Goal: Information Seeking & Learning: Learn about a topic

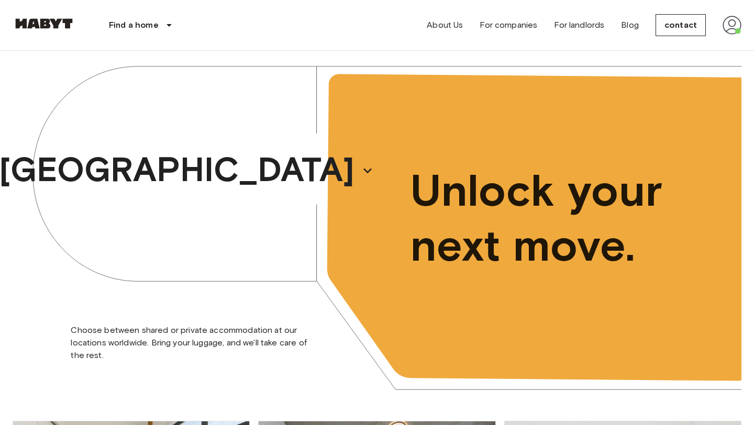
click at [141, 26] on font "Find a home" at bounding box center [134, 25] width 50 height 10
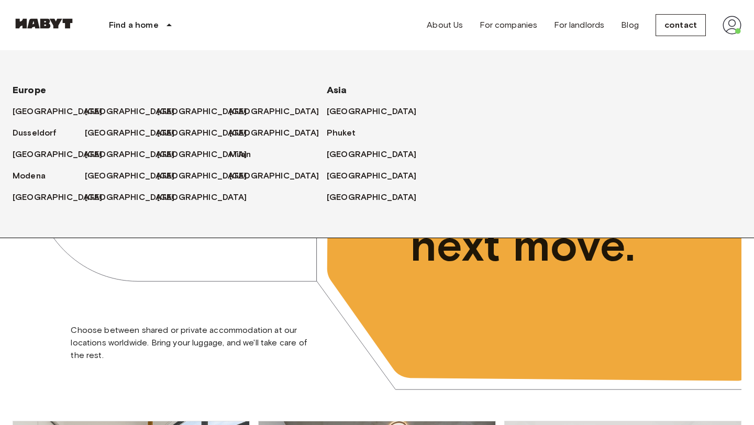
click at [221, 18] on div "Find a home Europe Amsterdam Berlin Brussels Cologne Dusseldorf Frankfurt Graz …" at bounding box center [377, 25] width 729 height 50
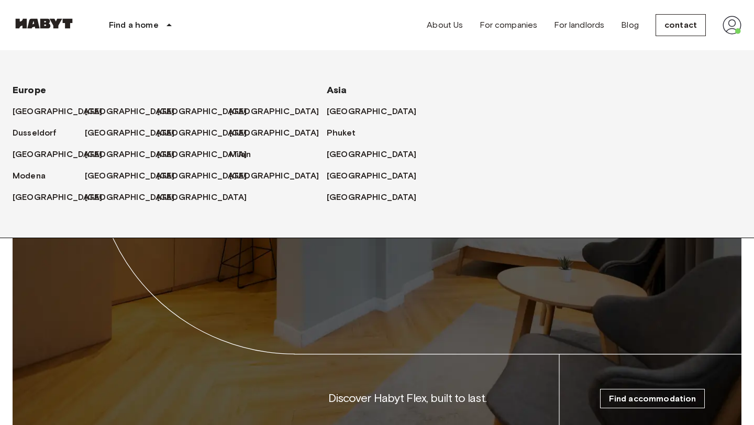
scroll to position [1626, 0]
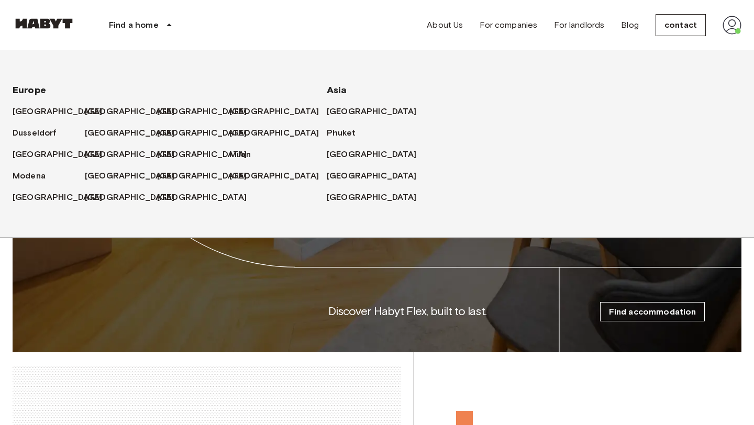
click at [169, 16] on div "Find a home" at bounding box center [142, 25] width 134 height 50
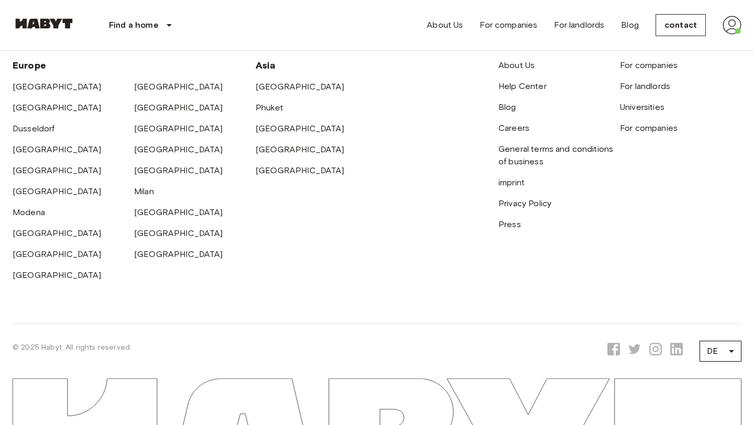
scroll to position [2791, 0]
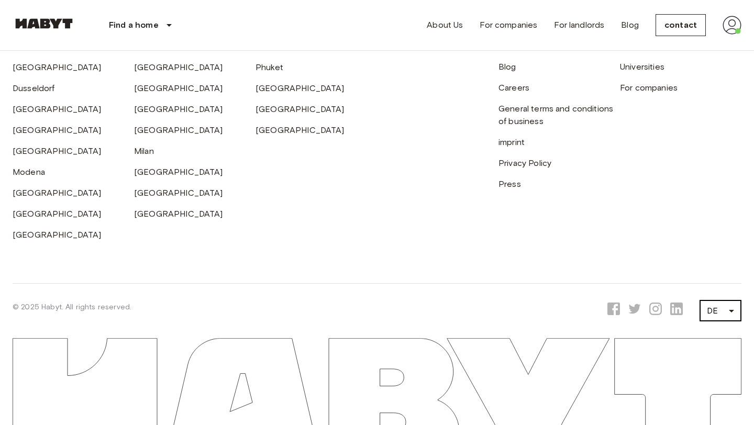
click at [713, 311] on font "EN" at bounding box center [713, 309] width 11 height 10
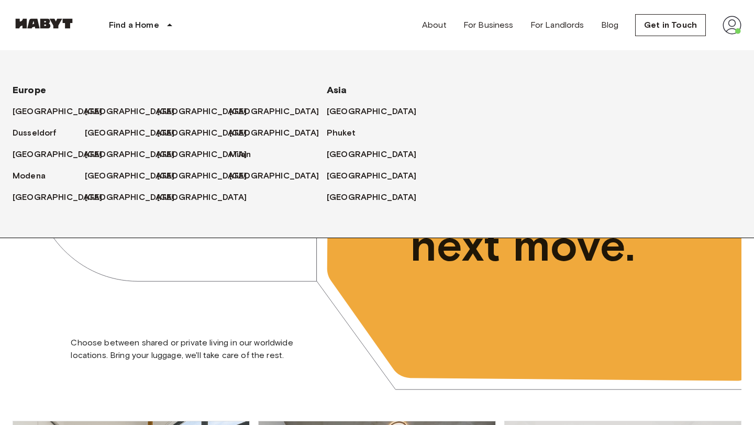
click at [93, 103] on div "[GEOGRAPHIC_DATA]" at bounding box center [121, 107] width 72 height 21
click at [93, 107] on font "[GEOGRAPHIC_DATA]" at bounding box center [132, 111] width 90 height 10
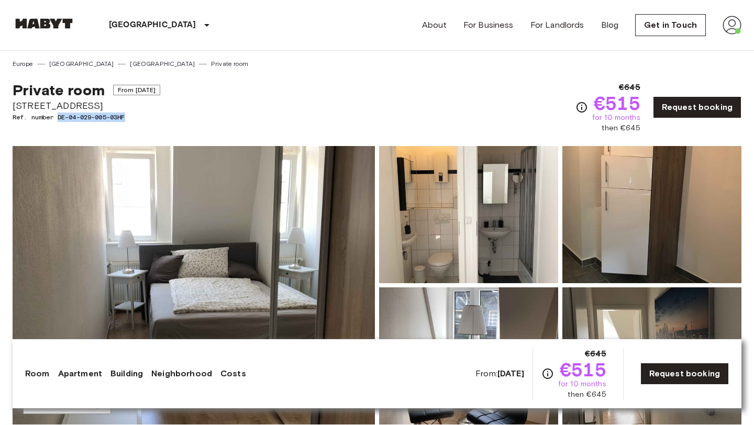
drag, startPoint x: 57, startPoint y: 115, endPoint x: 147, endPoint y: 118, distance: 90.1
click at [147, 118] on span "Ref. number DE-04-029-005-03HF" at bounding box center [87, 117] width 148 height 9
copy span "DE-04-029-005-03HF"
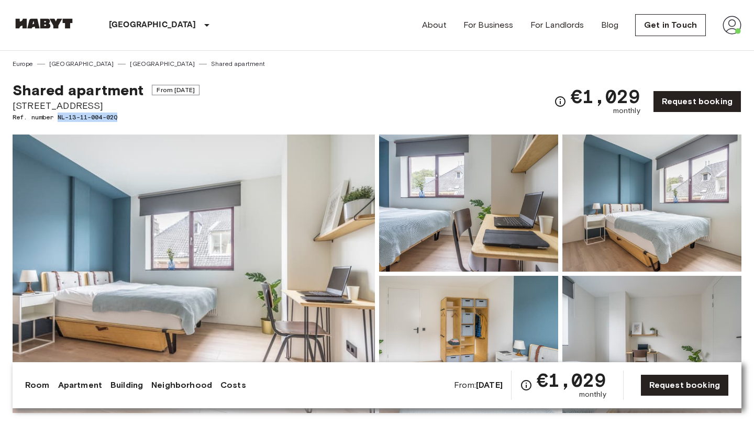
drag, startPoint x: 59, startPoint y: 116, endPoint x: 170, endPoint y: 119, distance: 111.6
click at [170, 119] on span "Ref. number NL-13-11-004-02Q" at bounding box center [106, 117] width 187 height 9
copy span "NL-13-11-004-02Q"
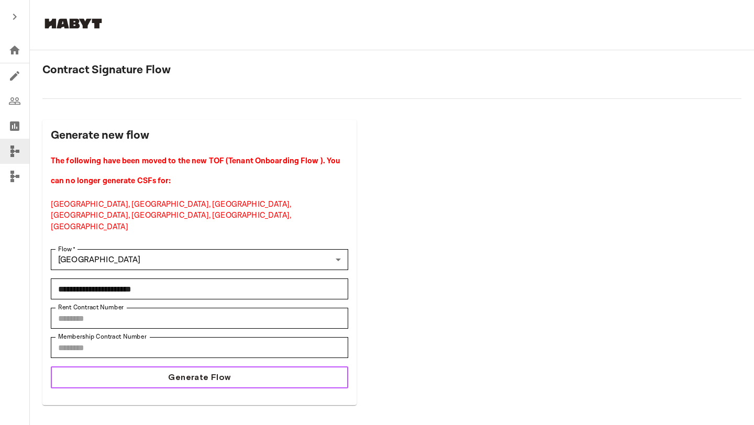
click at [267, 367] on button "Generate Flow" at bounding box center [199, 378] width 297 height 22
